Goal: Information Seeking & Learning: Learn about a topic

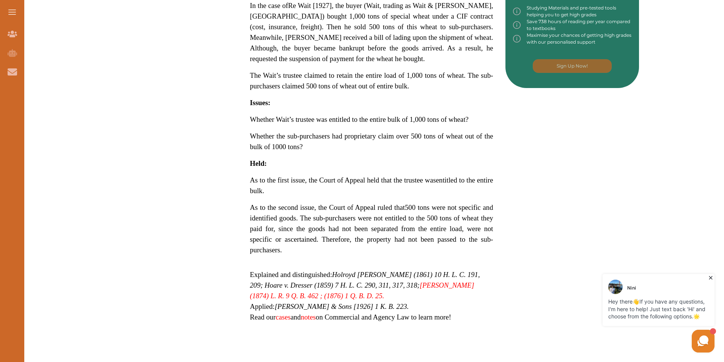
scroll to position [380, 0]
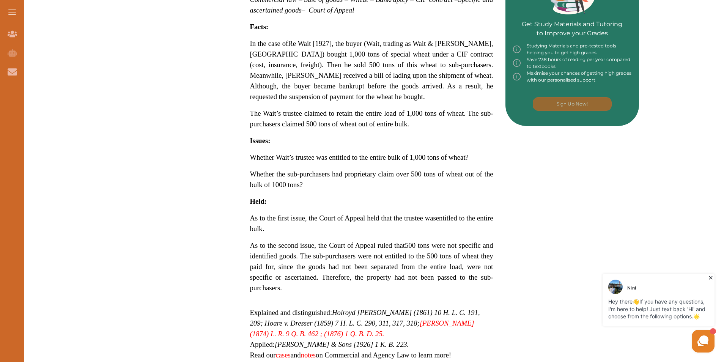
drag, startPoint x: 250, startPoint y: 217, endPoint x: 283, endPoint y: 239, distance: 39.7
click at [283, 239] on p "Re Wait [1927] concerns, inter alia, the matter of specific or ascertained and …" at bounding box center [371, 95] width 243 height 547
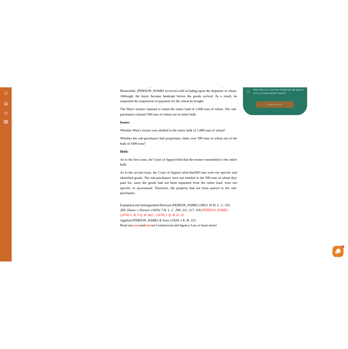
scroll to position [455, 0]
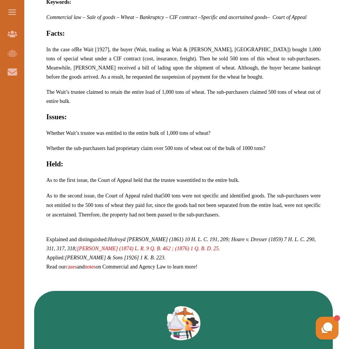
click at [128, 214] on span "500 tons were not specific and identified goods. The sub-purchasers were not en…" at bounding box center [183, 205] width 274 height 25
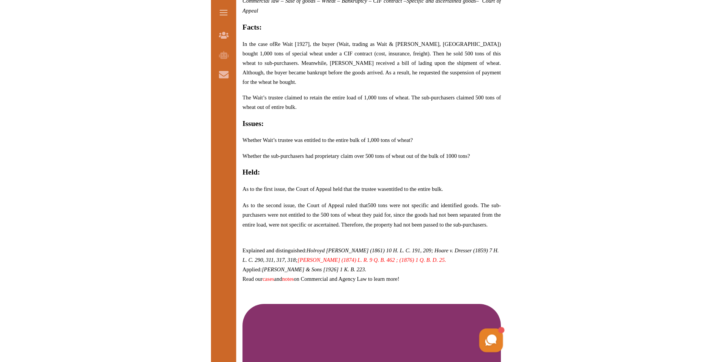
scroll to position [523, 0]
